Goal: Find specific page/section: Locate a particular part of the current website

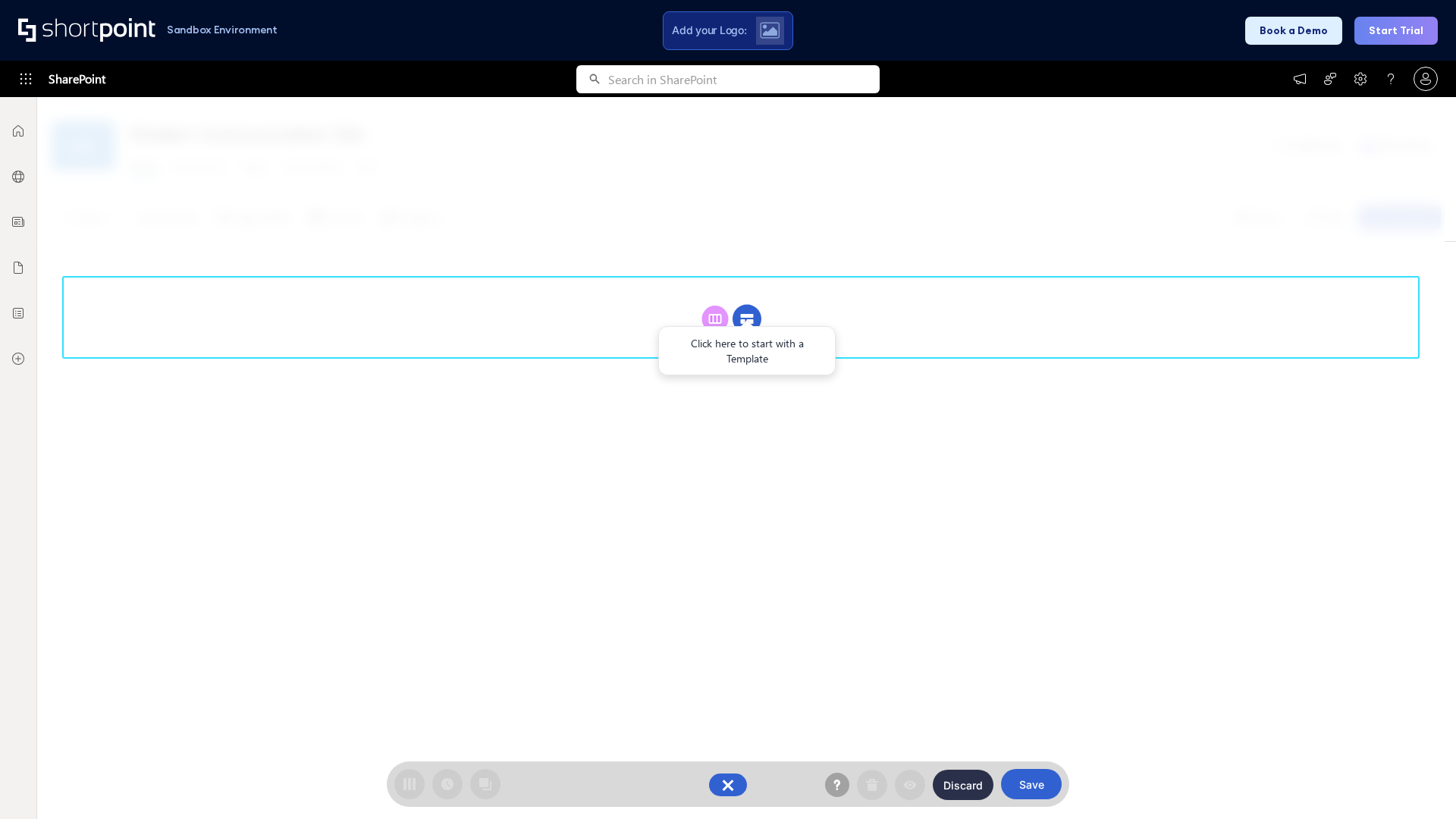
click at [747, 305] on circle at bounding box center [747, 320] width 28 height 28
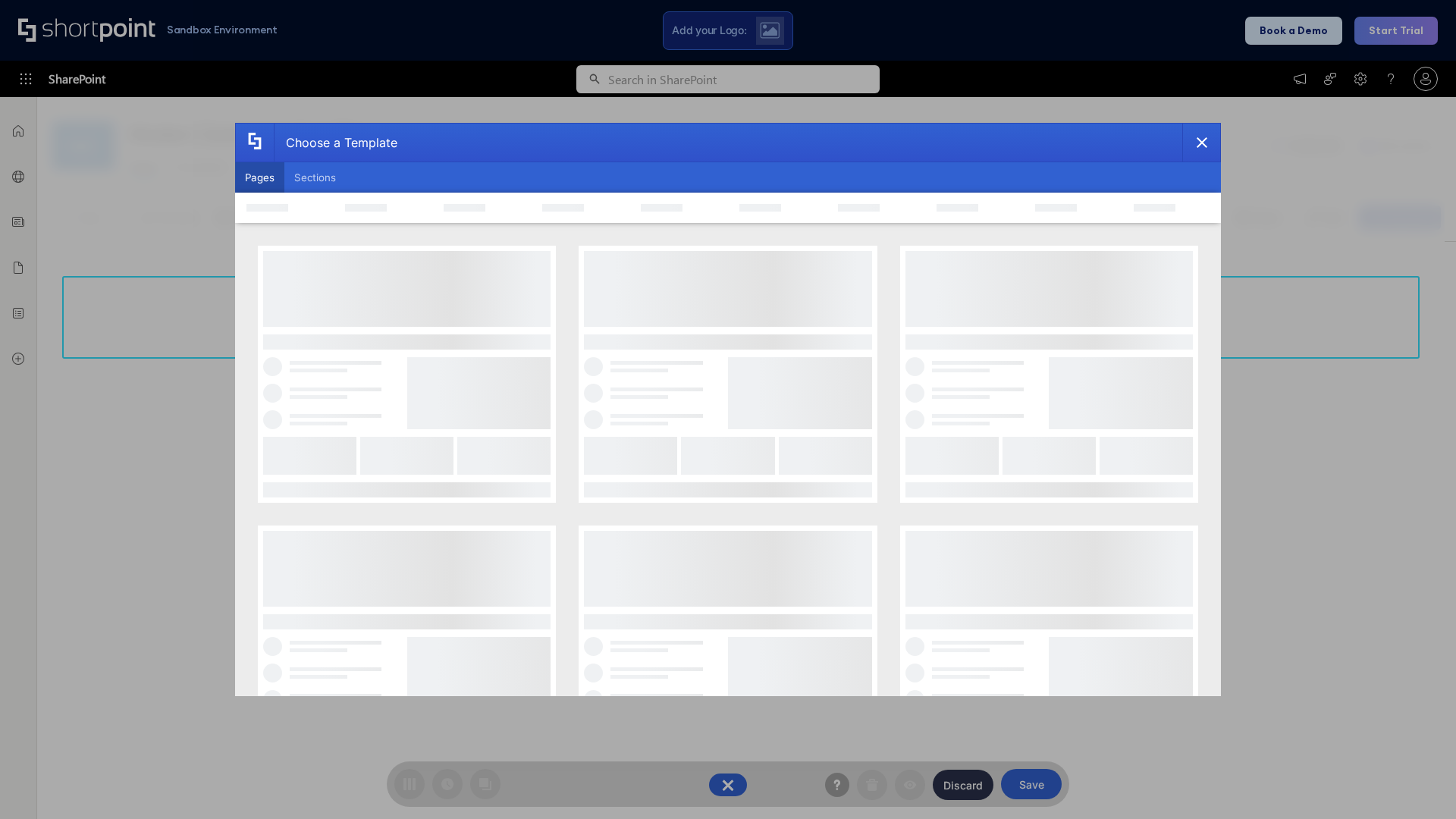
scroll to position [207, 0]
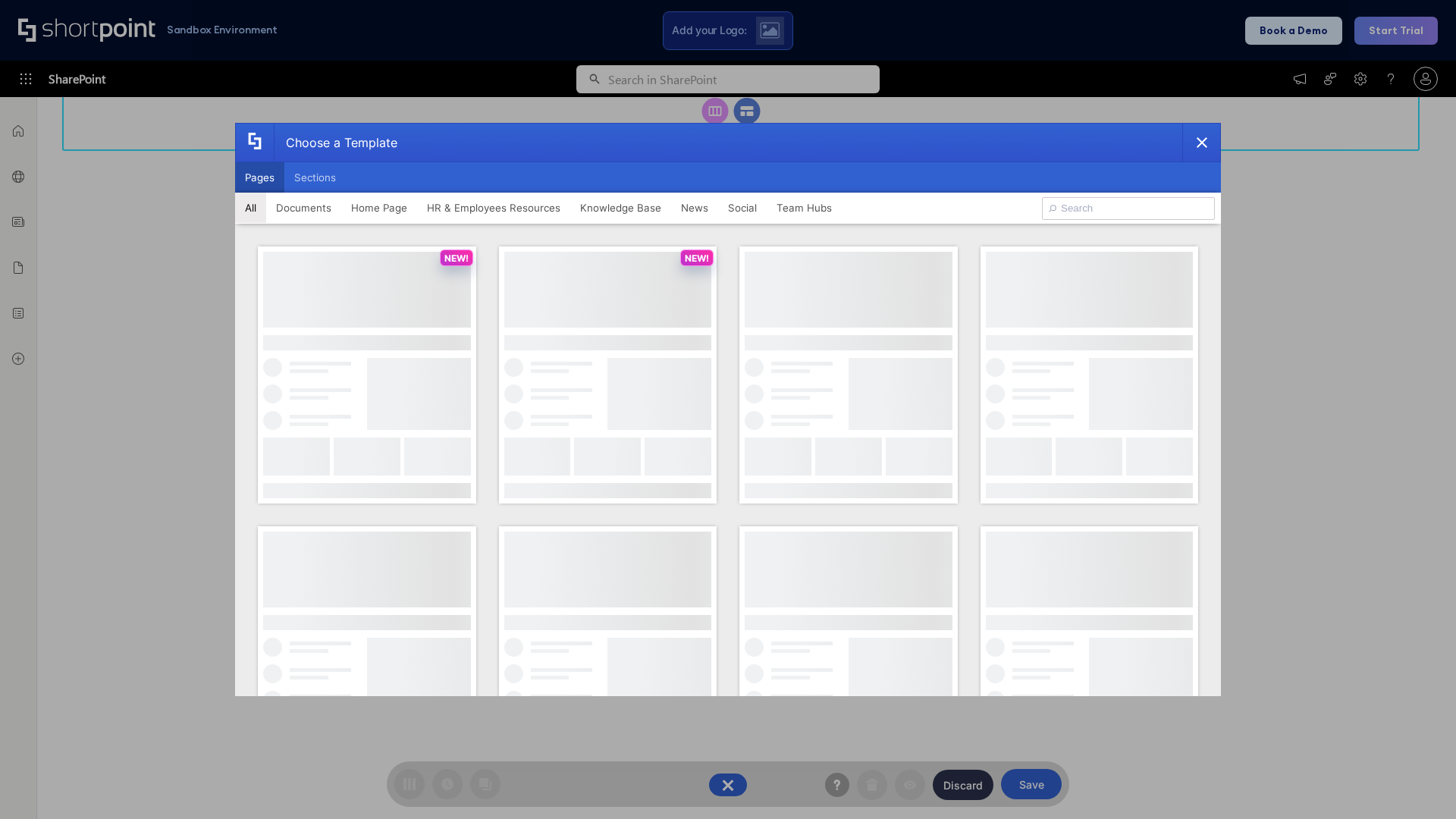
click at [259, 177] on button "Pages" at bounding box center [259, 177] width 49 height 30
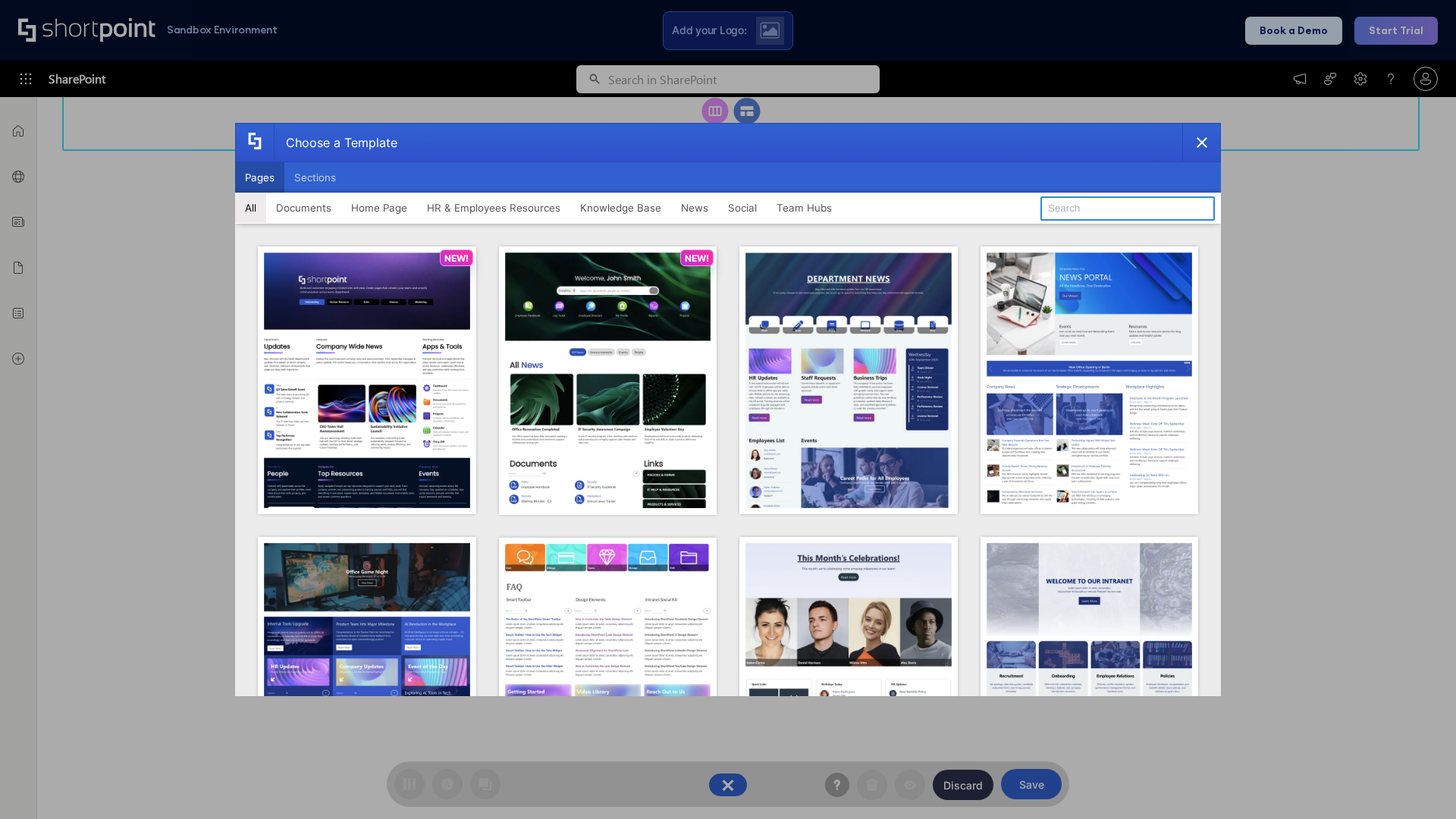
type input "Team Hub 2"
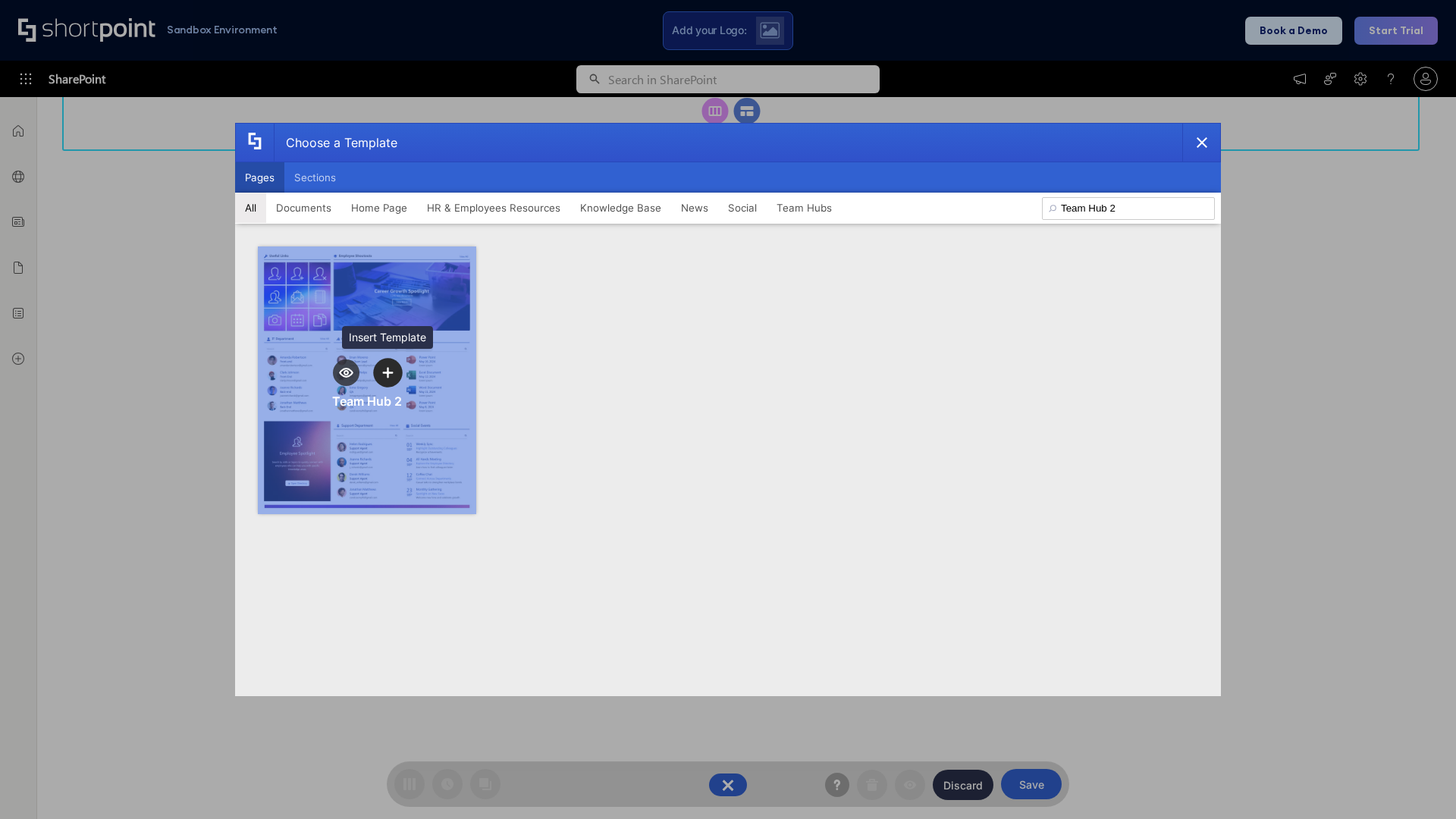
click at [387, 372] on icon "template selector" at bounding box center [387, 372] width 11 height 11
